Goal: Task Accomplishment & Management: Manage account settings

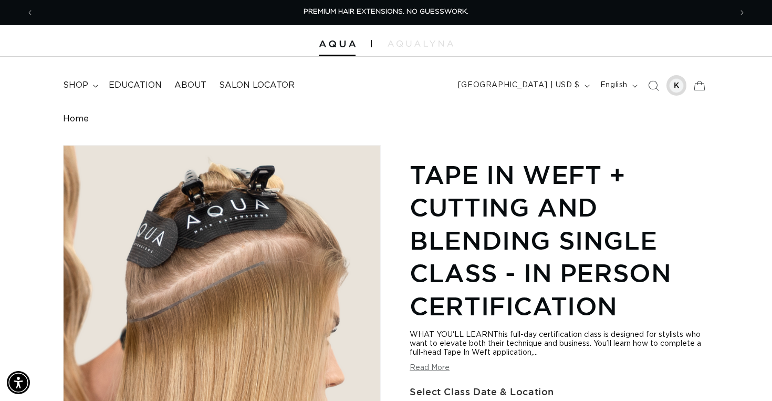
click at [682, 87] on div at bounding box center [676, 85] width 15 height 15
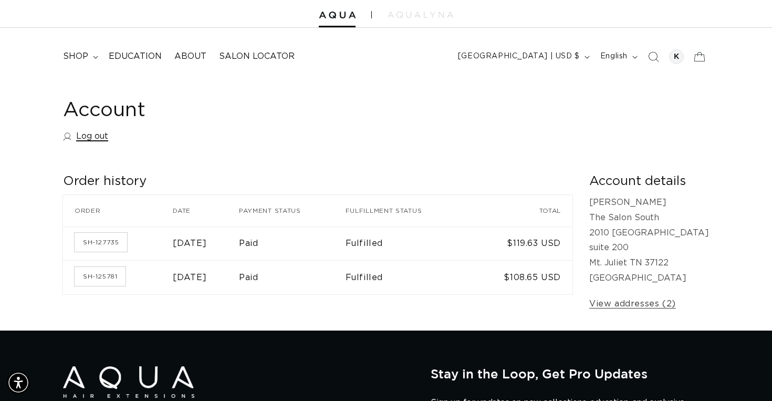
scroll to position [0, 1394]
click at [92, 138] on link "Log out" at bounding box center [85, 136] width 45 height 15
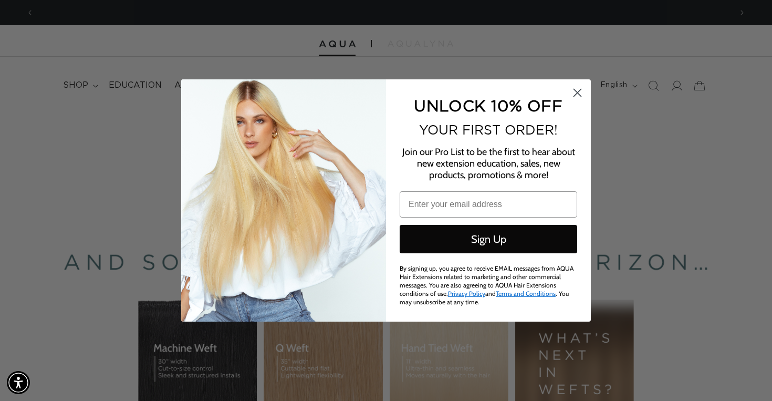
scroll to position [0, 1394]
click at [578, 99] on circle "Close dialog" at bounding box center [576, 92] width 17 height 17
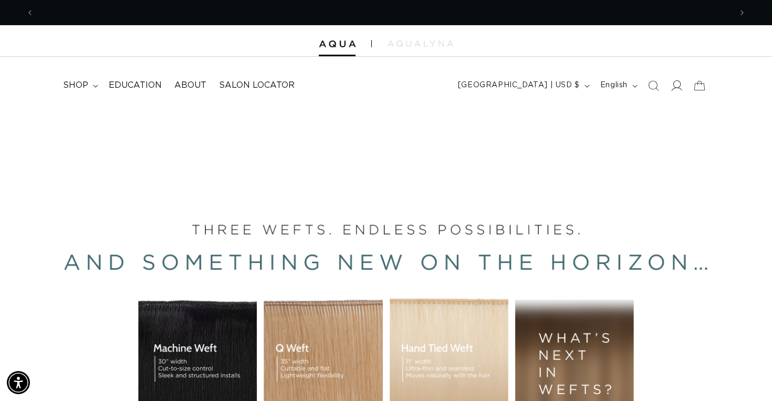
scroll to position [0, 0]
click at [676, 86] on icon at bounding box center [675, 85] width 11 height 11
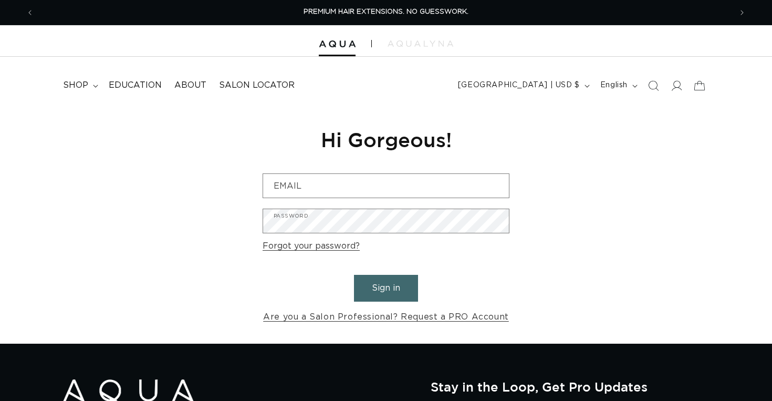
click at [368, 199] on form "Email Password Forgot your password? Sign in Are you a Salon Professional? Requ…" at bounding box center [385, 248] width 247 height 151
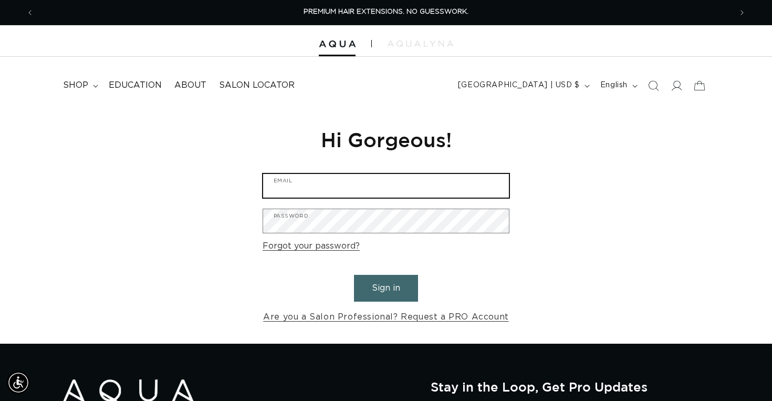
click at [368, 187] on input "Email" at bounding box center [386, 186] width 246 height 24
type input "thesalonsouth@gmail.com"
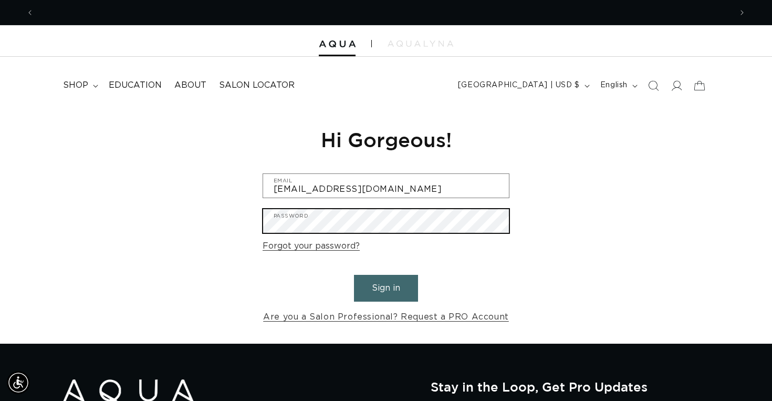
scroll to position [0, 697]
click at [354, 275] on button "Sign in" at bounding box center [386, 288] width 64 height 27
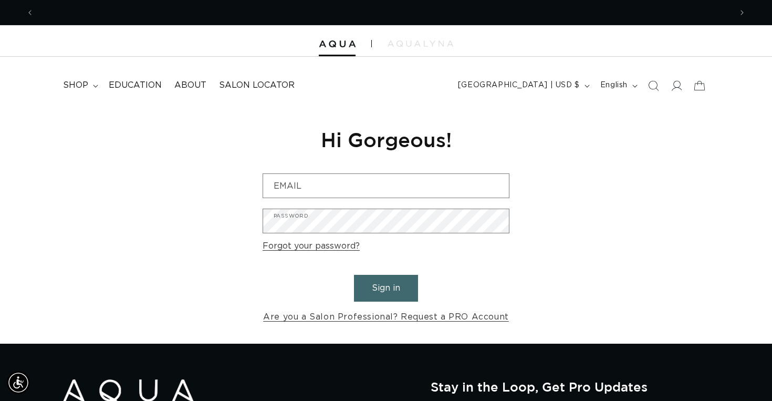
scroll to position [0, 697]
